Goal: Navigation & Orientation: Find specific page/section

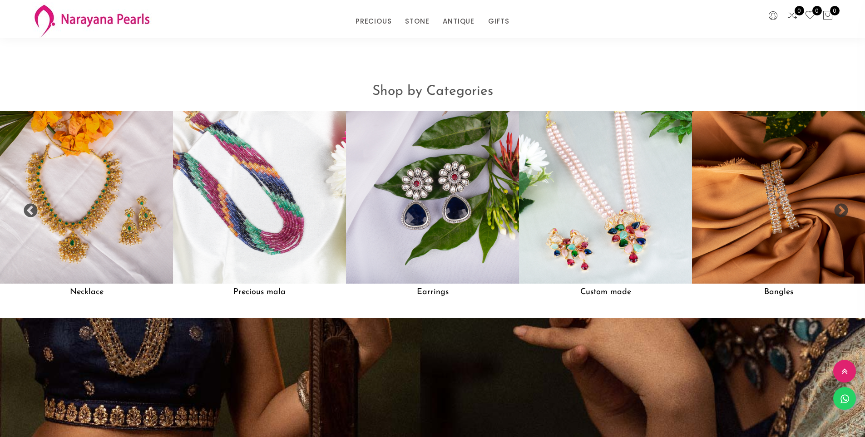
scroll to position [898, 0]
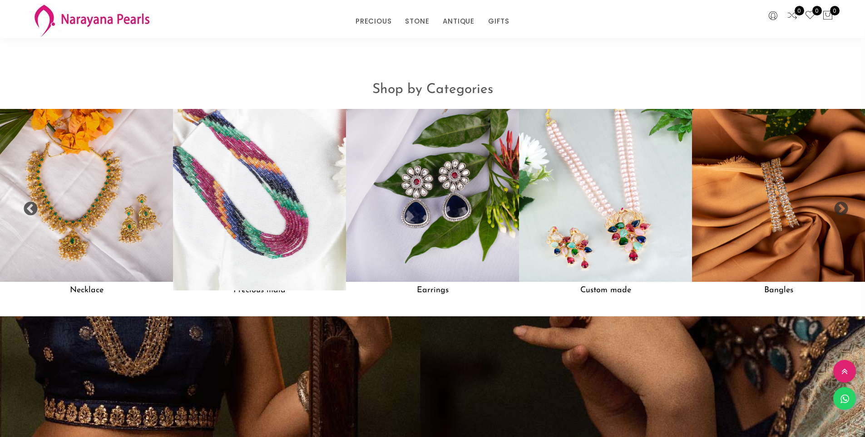
click at [229, 188] on img at bounding box center [259, 195] width 190 height 190
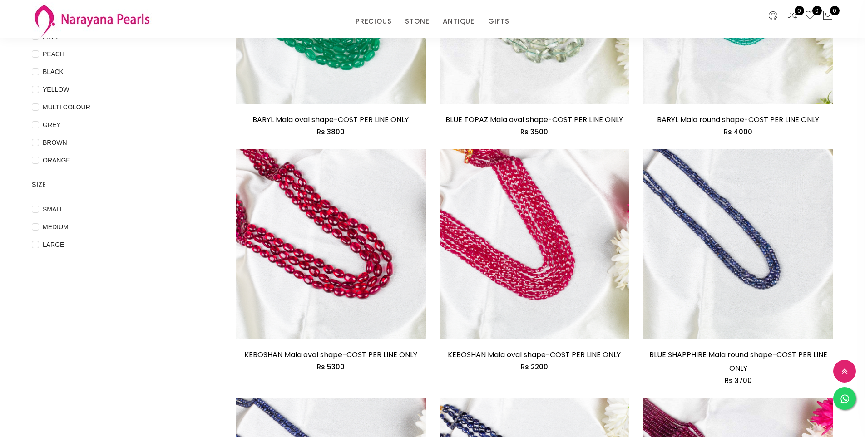
scroll to position [45, 0]
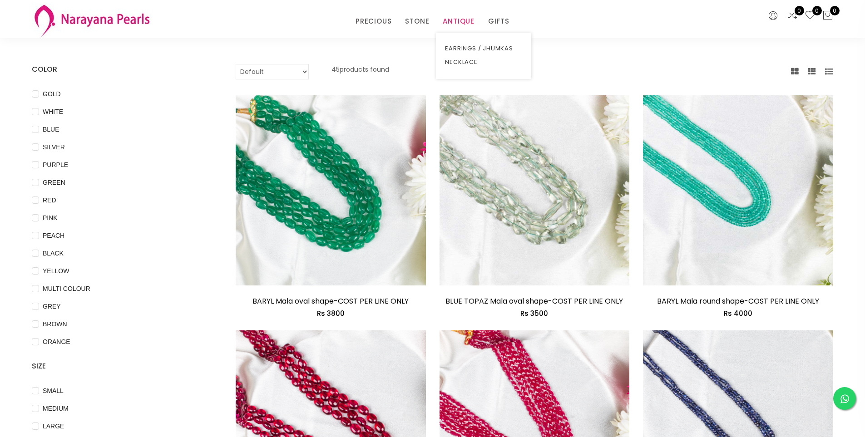
click at [467, 24] on link "ANTIQUE" at bounding box center [459, 22] width 32 height 14
click at [472, 45] on link "EARRINGS / JHUMKAS" at bounding box center [483, 49] width 77 height 14
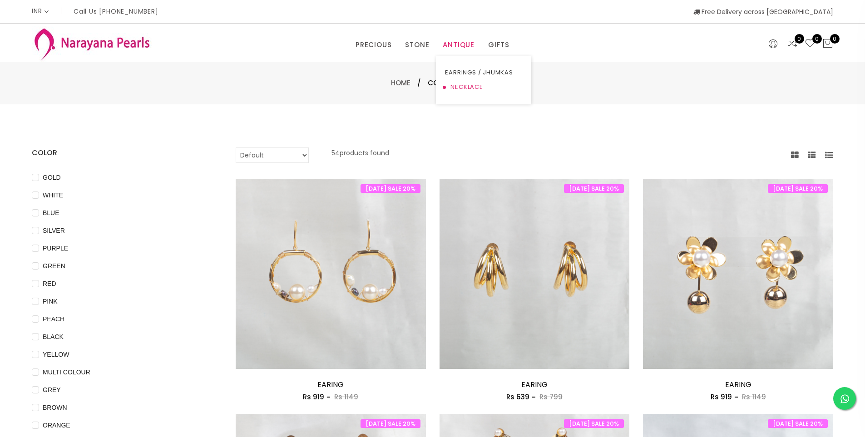
click at [454, 84] on link "NECKLACE" at bounding box center [483, 87] width 77 height 15
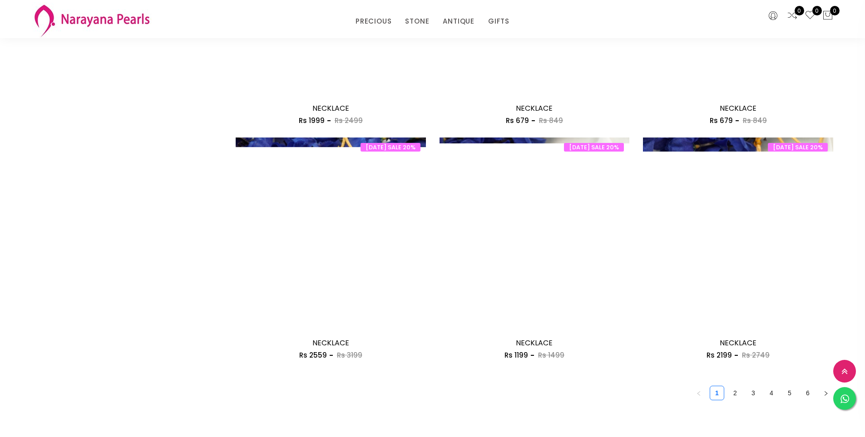
scroll to position [1408, 0]
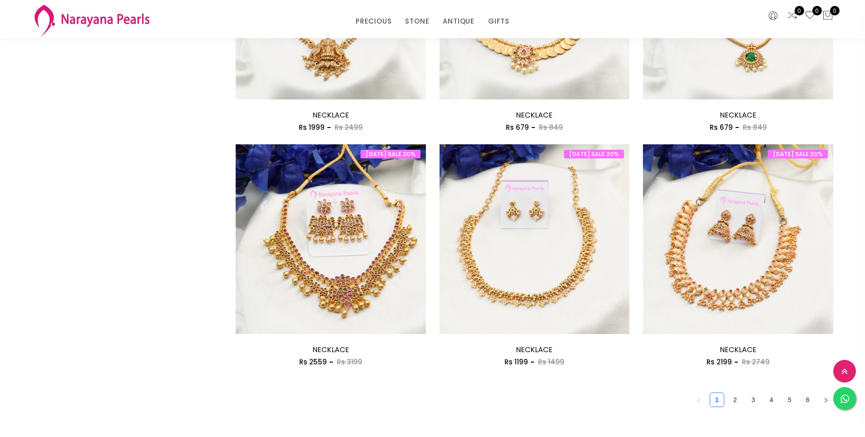
click at [119, 23] on img at bounding box center [92, 20] width 120 height 36
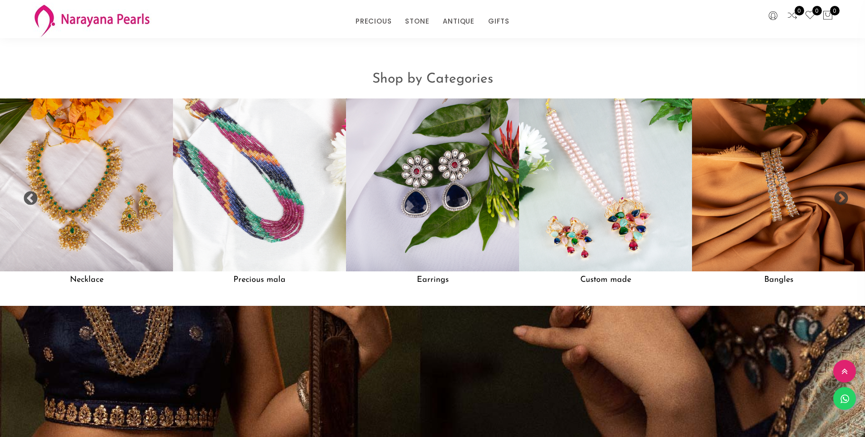
scroll to position [1090, 0]
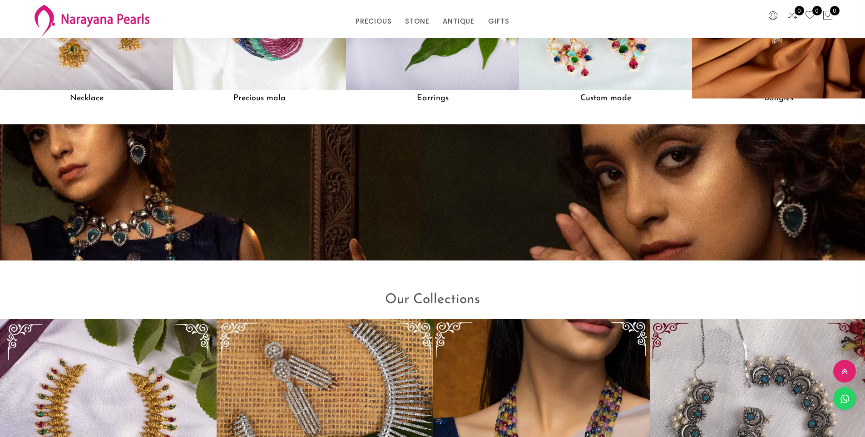
click at [817, 60] on img at bounding box center [779, 3] width 190 height 190
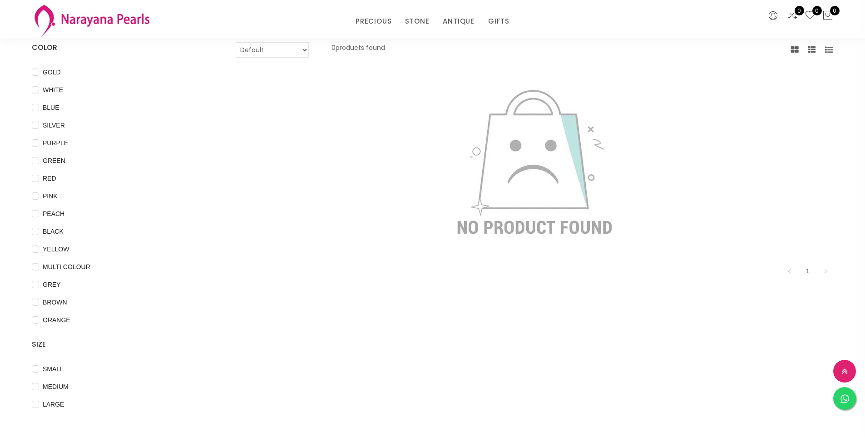
scroll to position [45, 0]
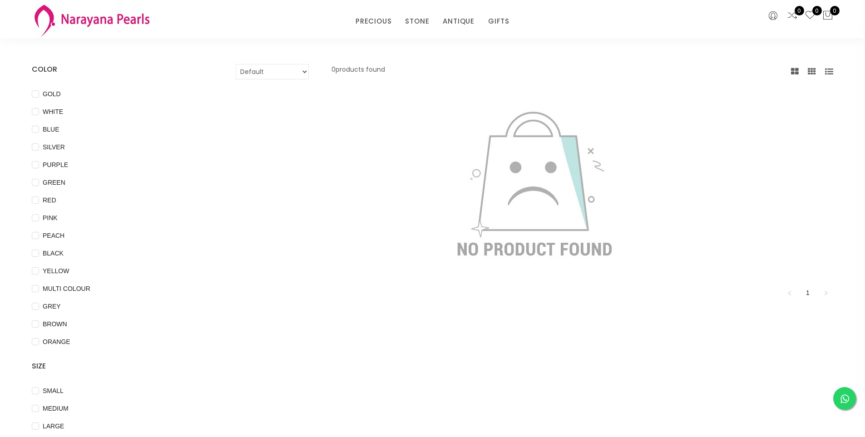
click at [107, 25] on img at bounding box center [92, 20] width 120 height 36
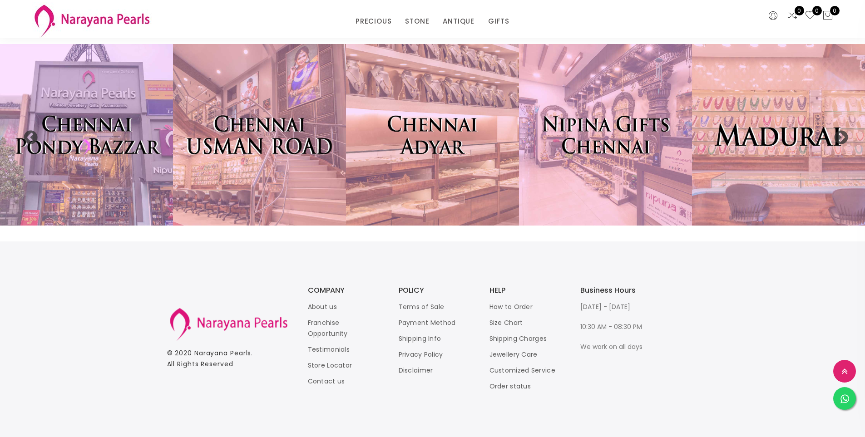
scroll to position [2209, 0]
